Goal: Find specific page/section: Find specific page/section

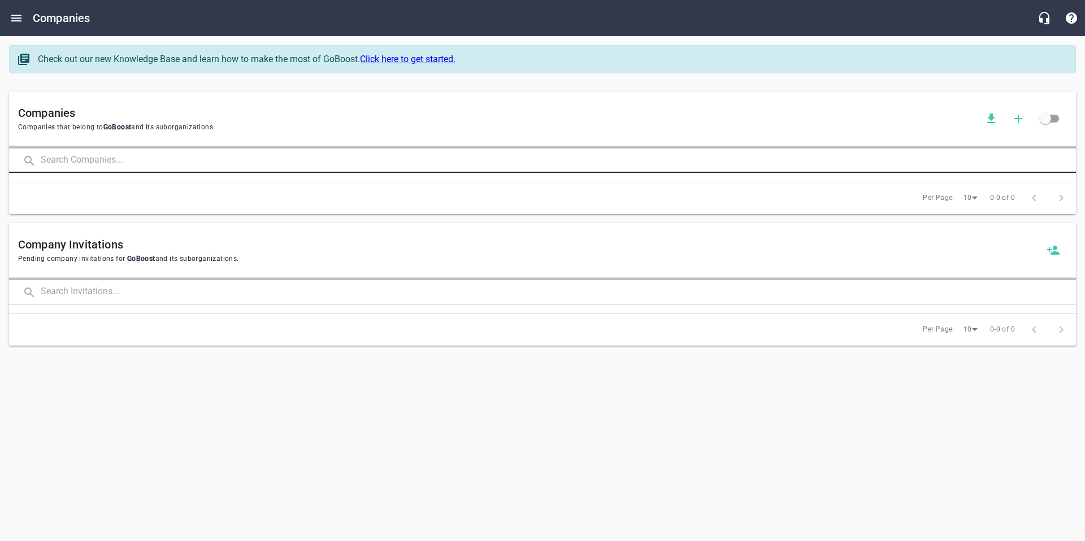
click at [100, 161] on input "text" at bounding box center [558, 161] width 1035 height 24
type input "airmaster"
click button at bounding box center [0, 0] width 0 height 0
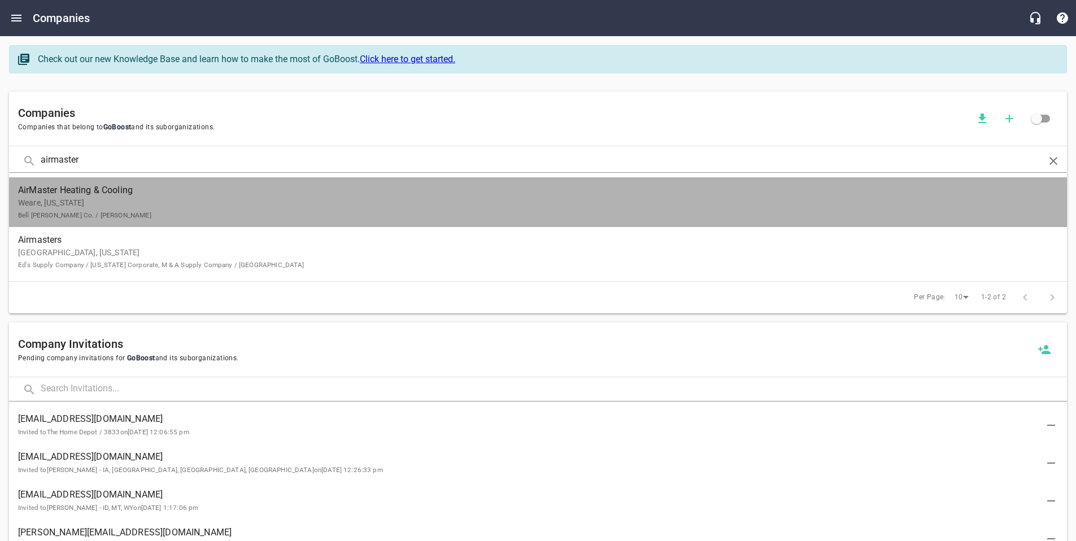
click at [79, 194] on span "AirMaster Heating & Cooling" at bounding box center [529, 191] width 1022 height 14
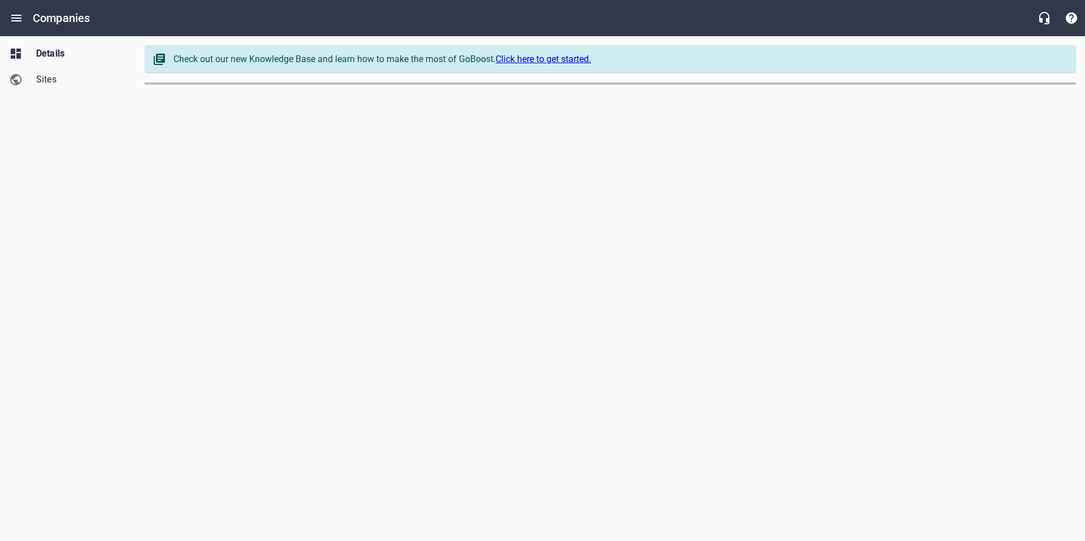
select select "[US_STATE]"
select select "48"
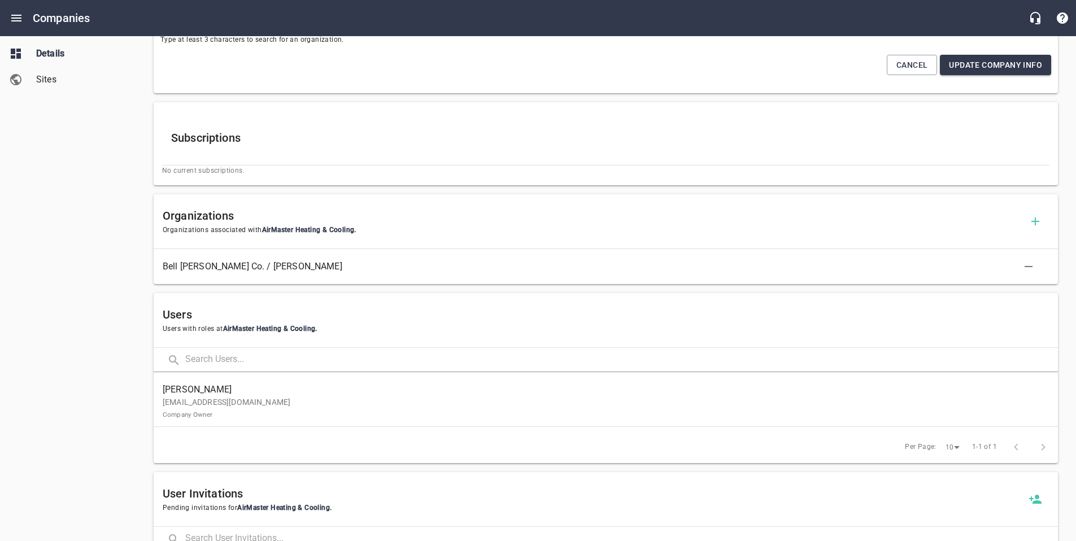
scroll to position [340, 0]
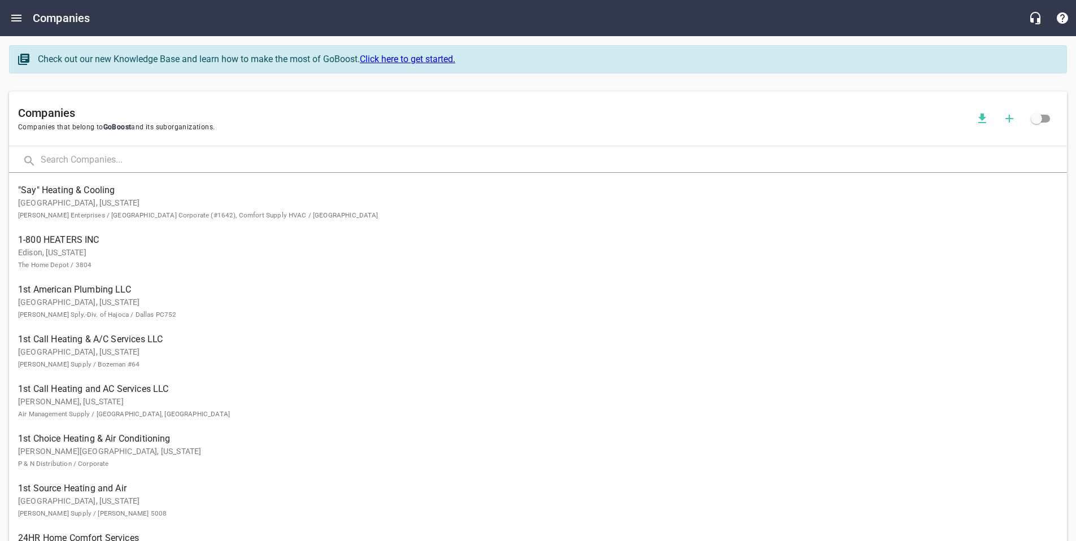
click at [93, 157] on input "text" at bounding box center [554, 161] width 1026 height 24
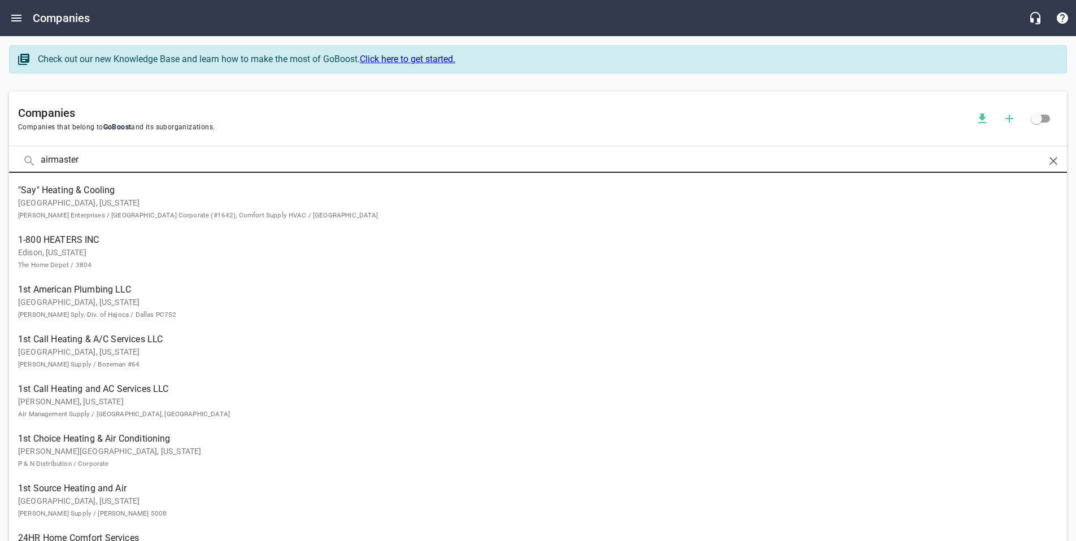
type input "airmaster"
click button at bounding box center [0, 0] width 0 height 0
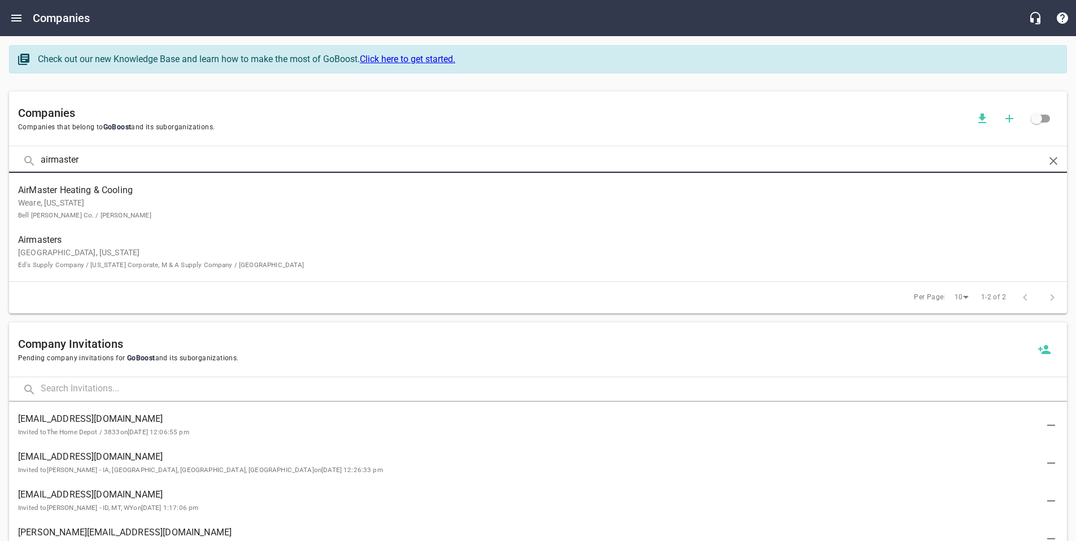
click at [51, 260] on p "[GEOGRAPHIC_DATA], [US_STATE] Ed's Supply Company / [US_STATE] Corporate, M & A…" at bounding box center [529, 259] width 1022 height 24
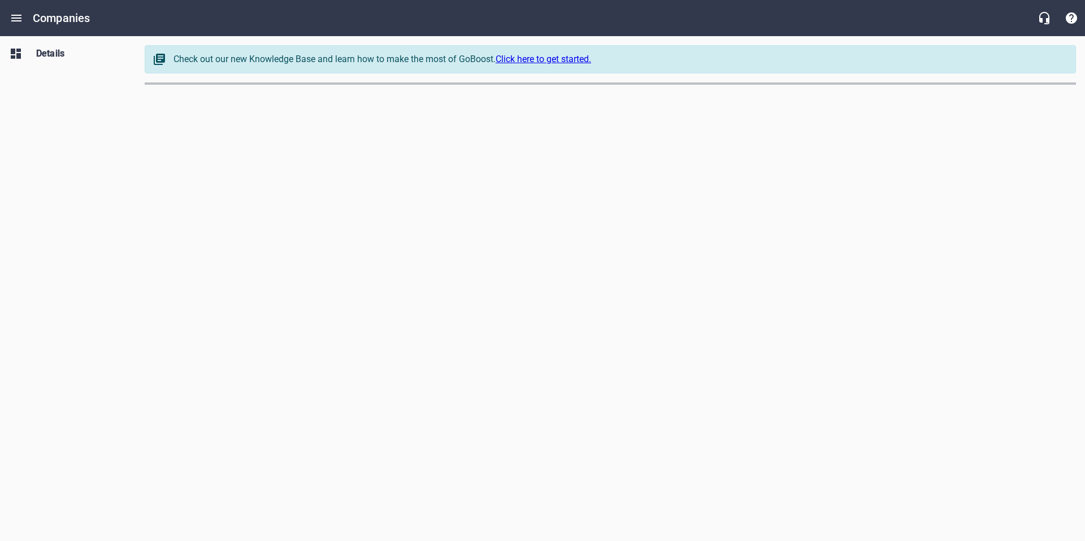
select select "[US_STATE]"
select select "62"
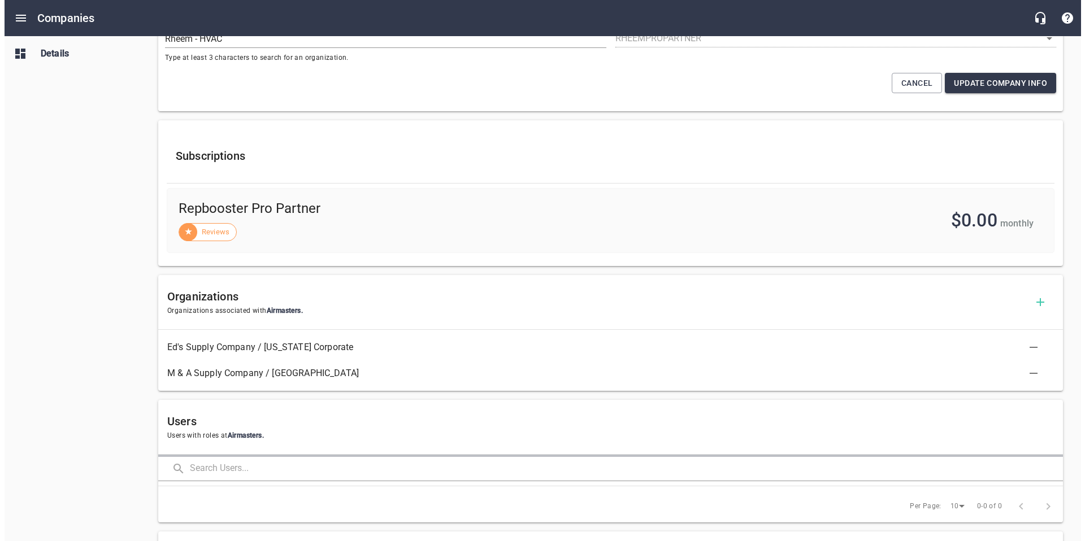
scroll to position [356, 0]
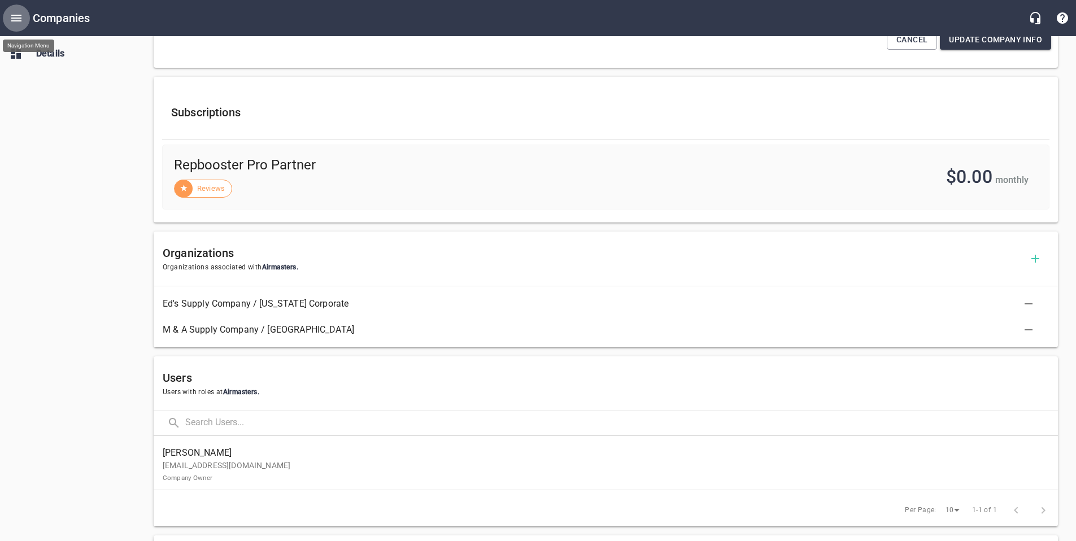
click at [10, 14] on icon "Open drawer" at bounding box center [17, 18] width 14 height 14
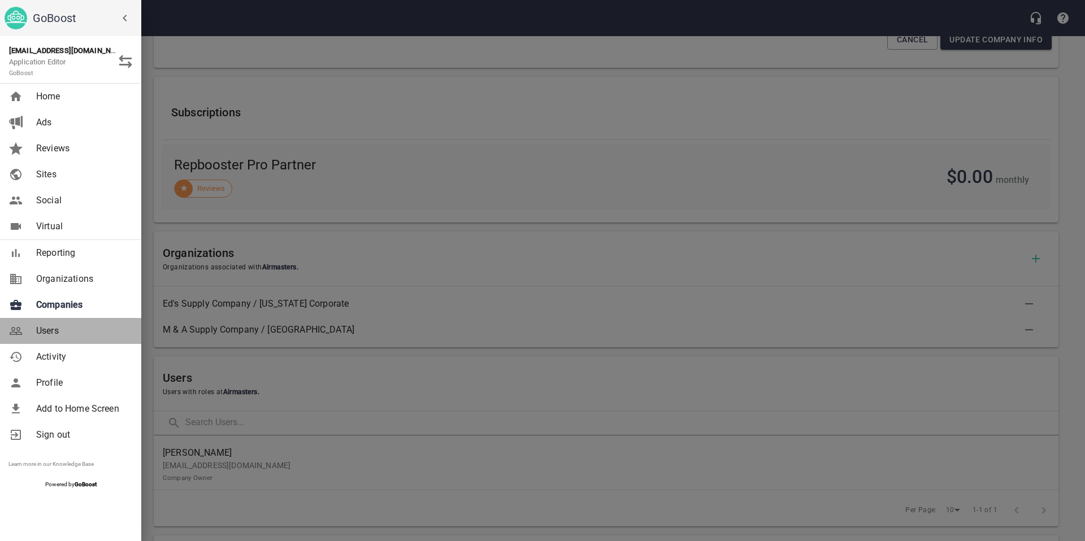
click at [49, 329] on span "Users" at bounding box center [82, 331] width 92 height 14
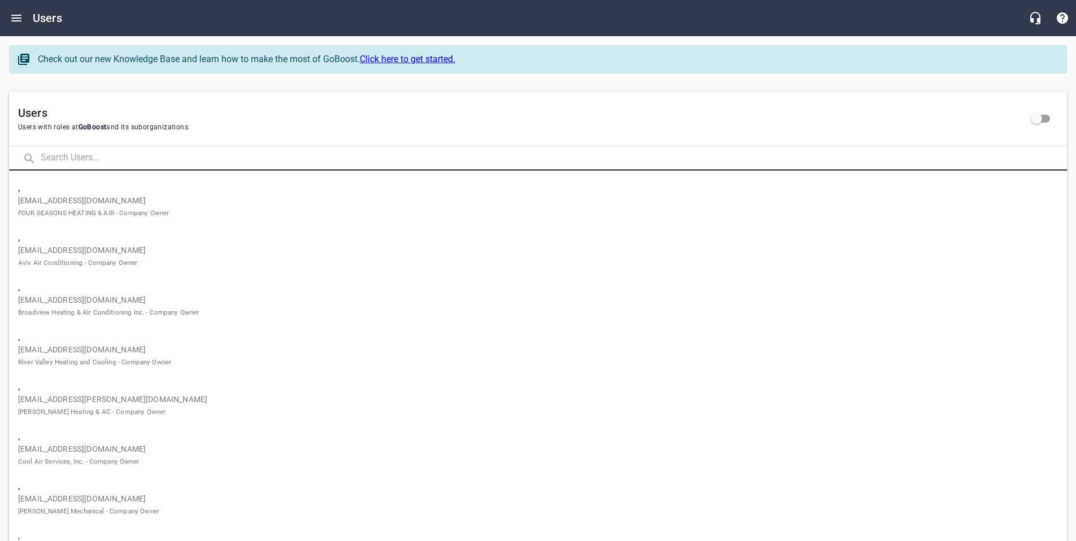
click at [110, 168] on input "text" at bounding box center [554, 158] width 1026 height 24
type input "[PERSON_NAME]"
click button at bounding box center [0, 0] width 0 height 0
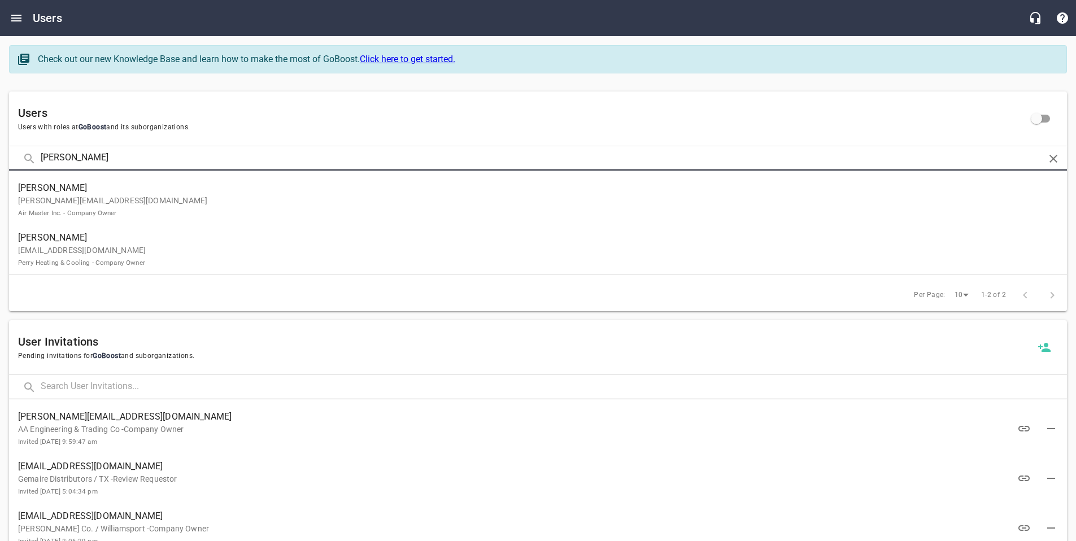
click at [133, 196] on p "[PERSON_NAME][EMAIL_ADDRESS][DOMAIN_NAME] Air Master Inc. - Company Owner" at bounding box center [533, 207] width 1031 height 24
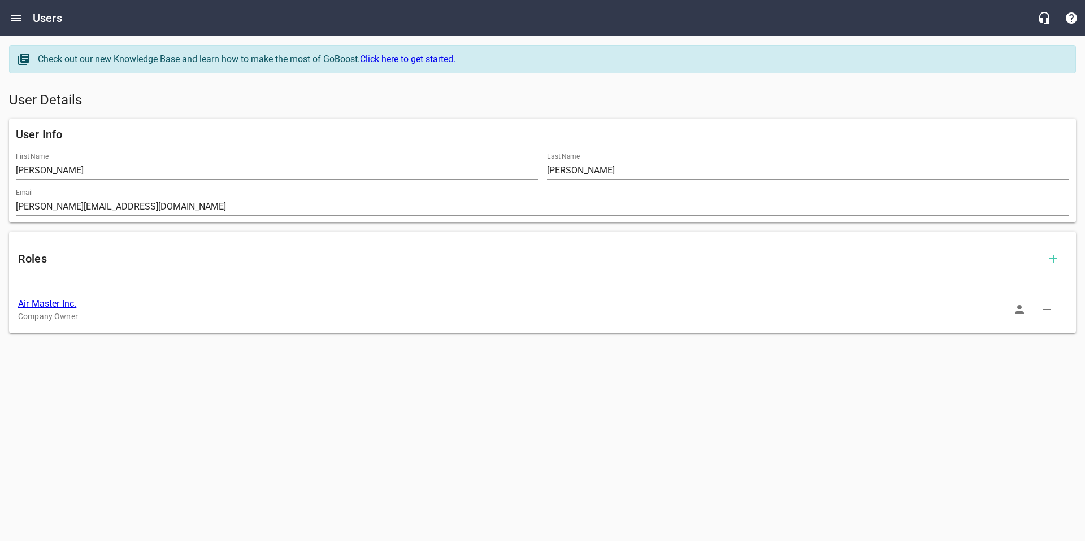
click at [51, 303] on link "Air Master Inc." at bounding box center [47, 303] width 58 height 11
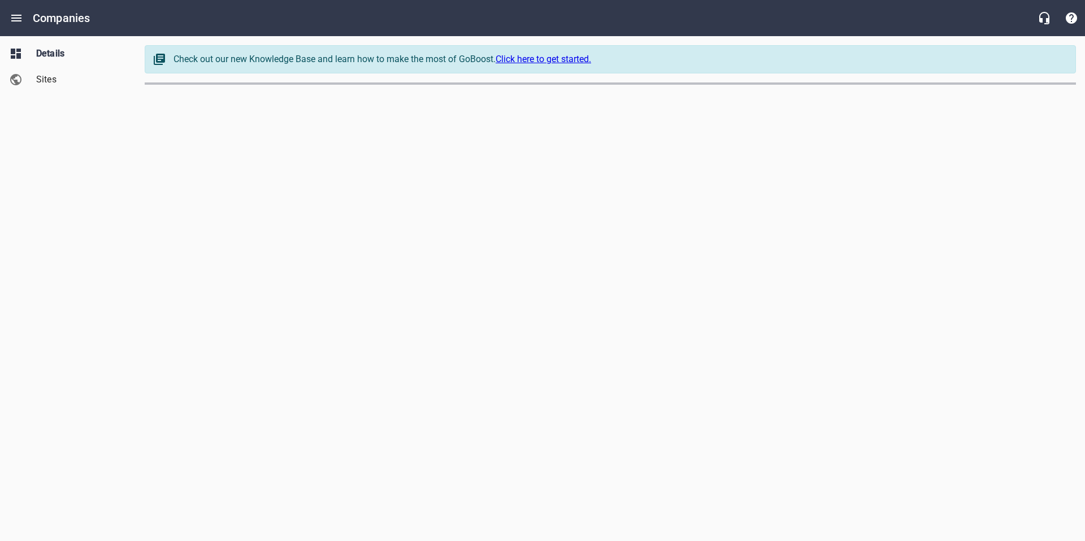
select select "[US_STATE]"
select select "62"
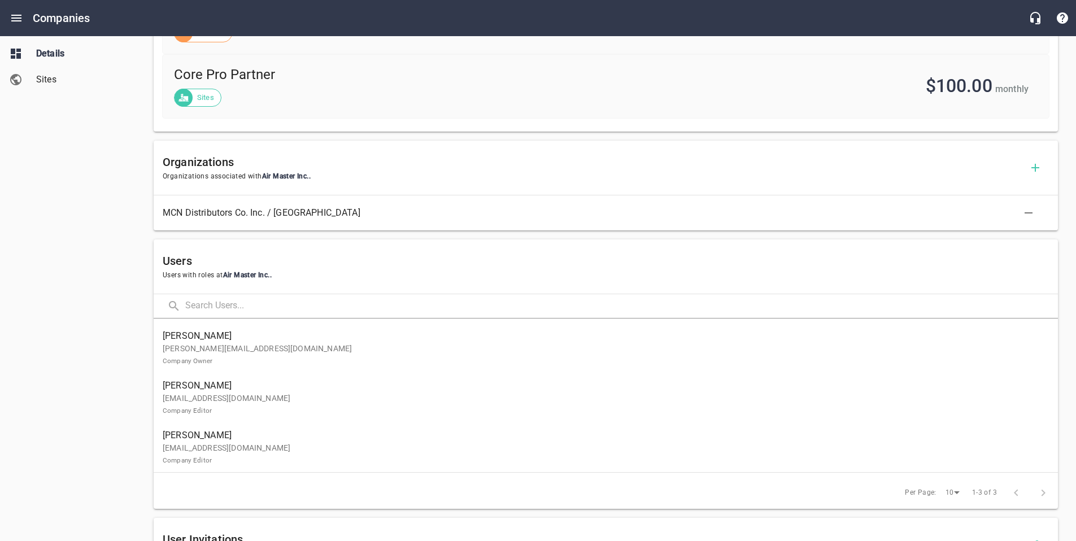
scroll to position [513, 0]
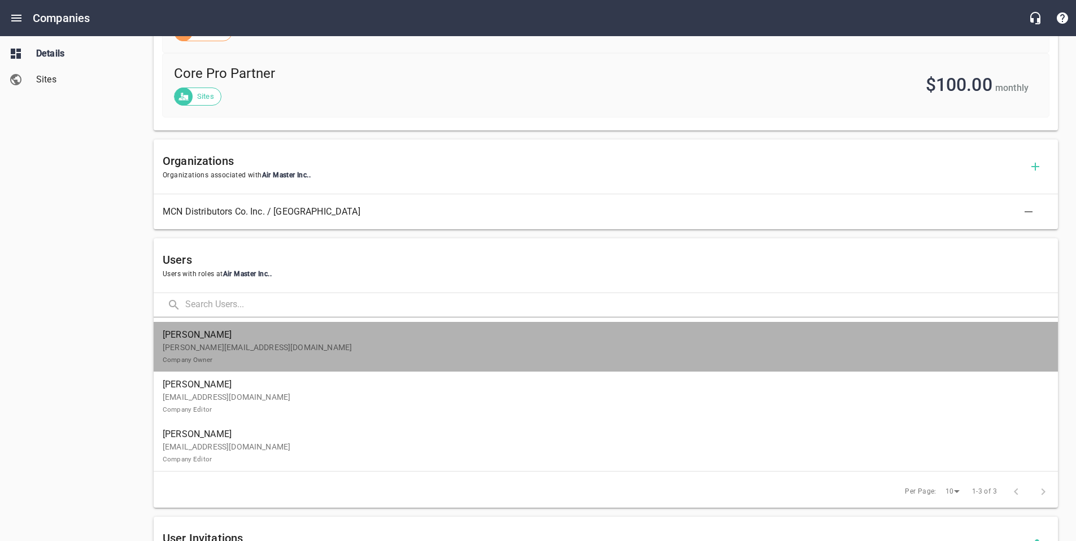
click at [225, 354] on p "[PERSON_NAME][EMAIL_ADDRESS][DOMAIN_NAME] Company Owner" at bounding box center [601, 354] width 877 height 24
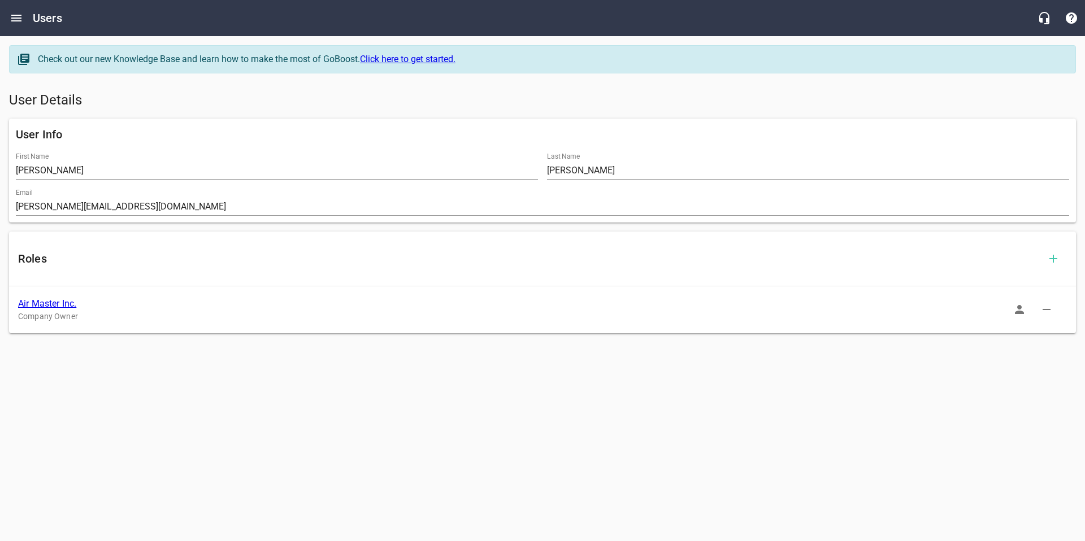
click at [1016, 312] on icon "button" at bounding box center [1019, 309] width 9 height 9
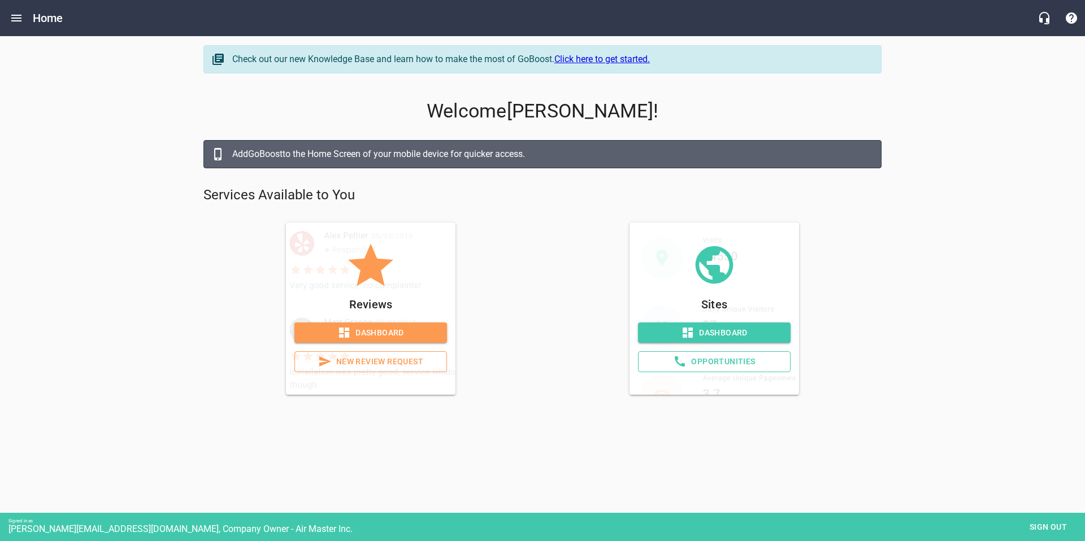
click at [695, 337] on span "Dashboard" at bounding box center [714, 333] width 134 height 14
